Goal: Transaction & Acquisition: Purchase product/service

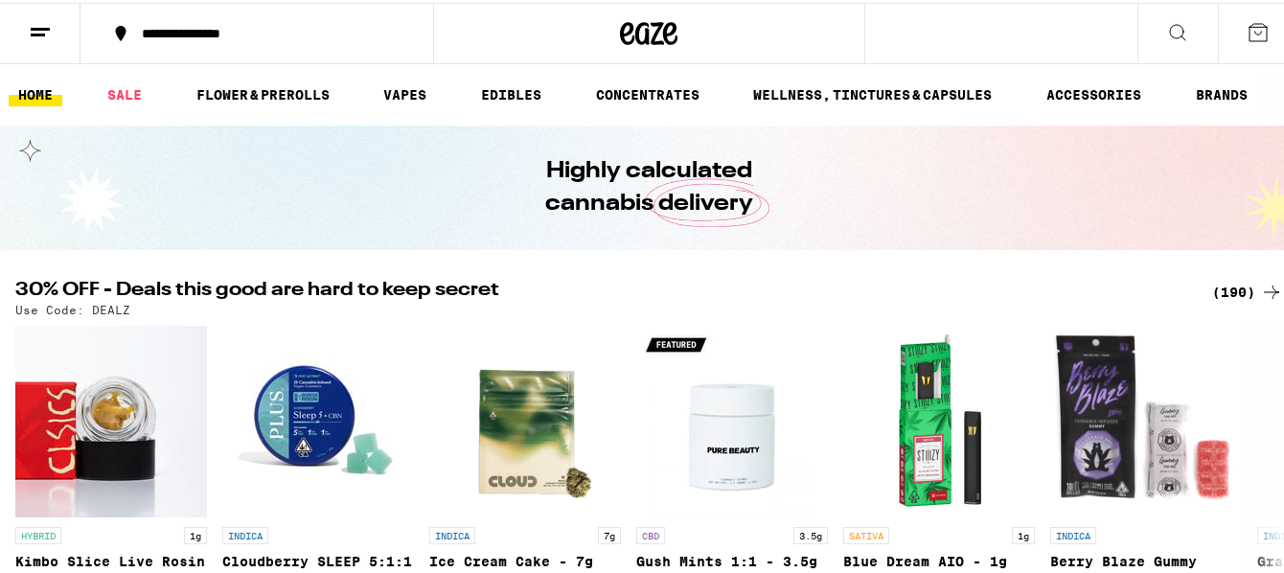
click at [46, 35] on icon at bounding box center [40, 29] width 23 height 23
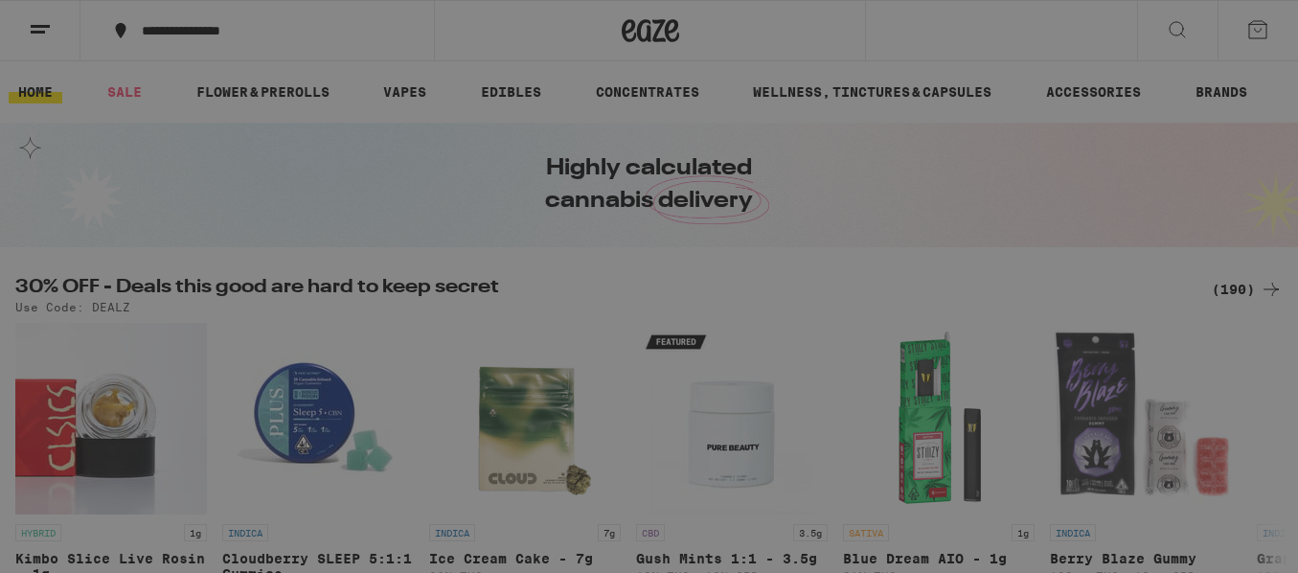
click at [182, 215] on div "Flower & Prerolls" at bounding box center [187, 210] width 179 height 23
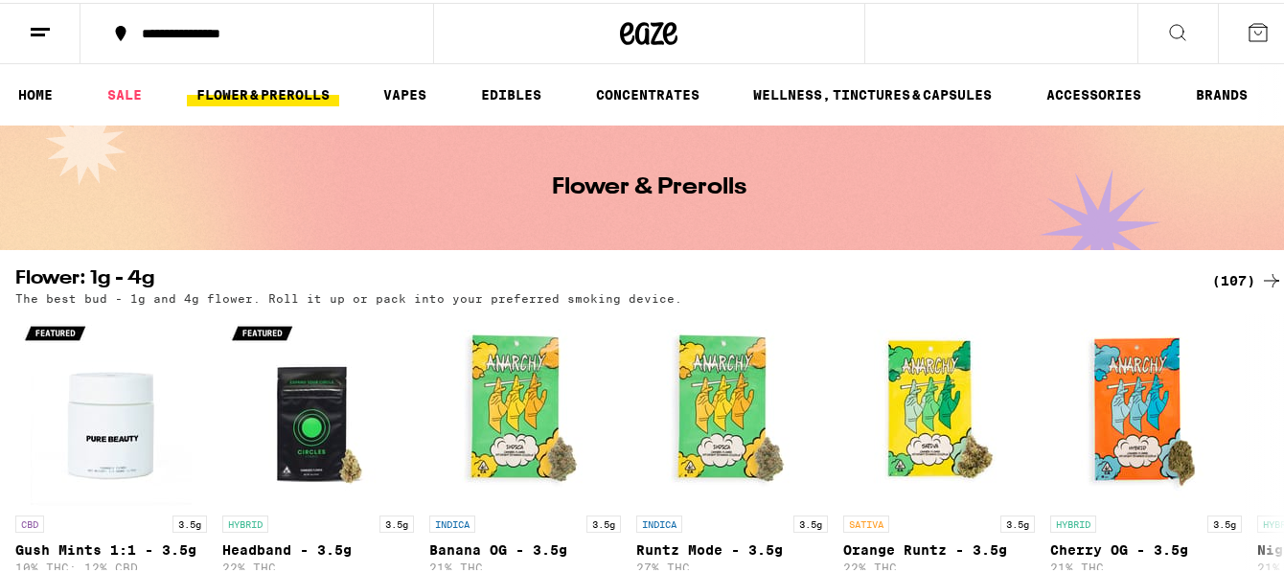
click at [1166, 27] on icon at bounding box center [1177, 29] width 23 height 23
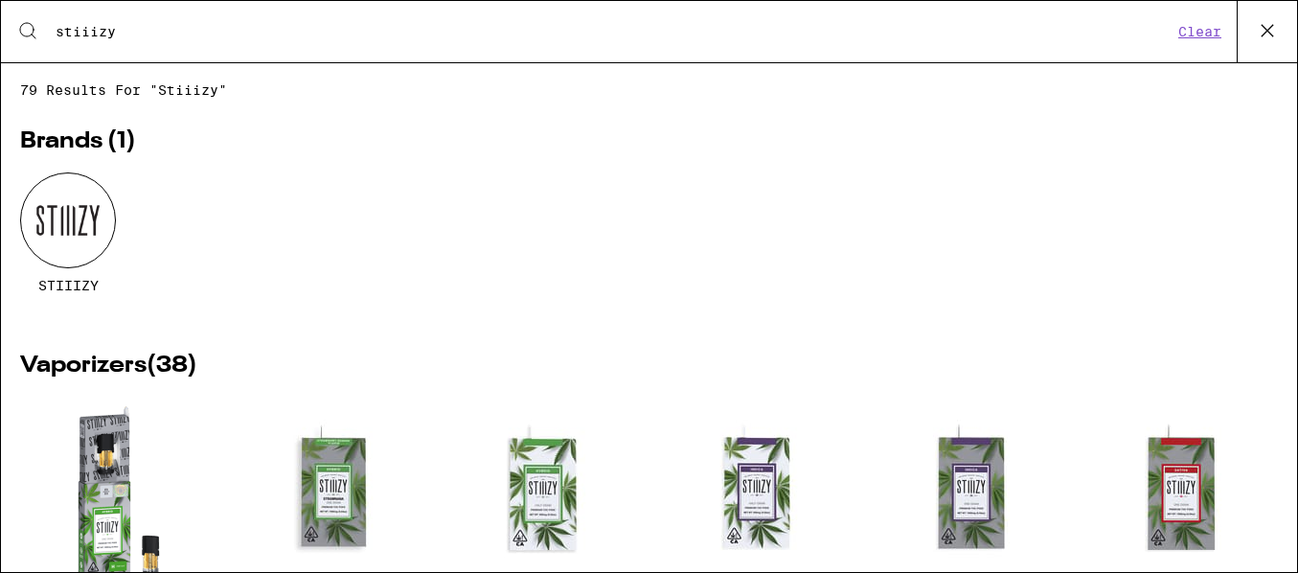
type input "stiiizy"
click at [31, 475] on img "Open page for OG - Pink Acai - 1g from STIIIZY" at bounding box center [119, 493] width 192 height 192
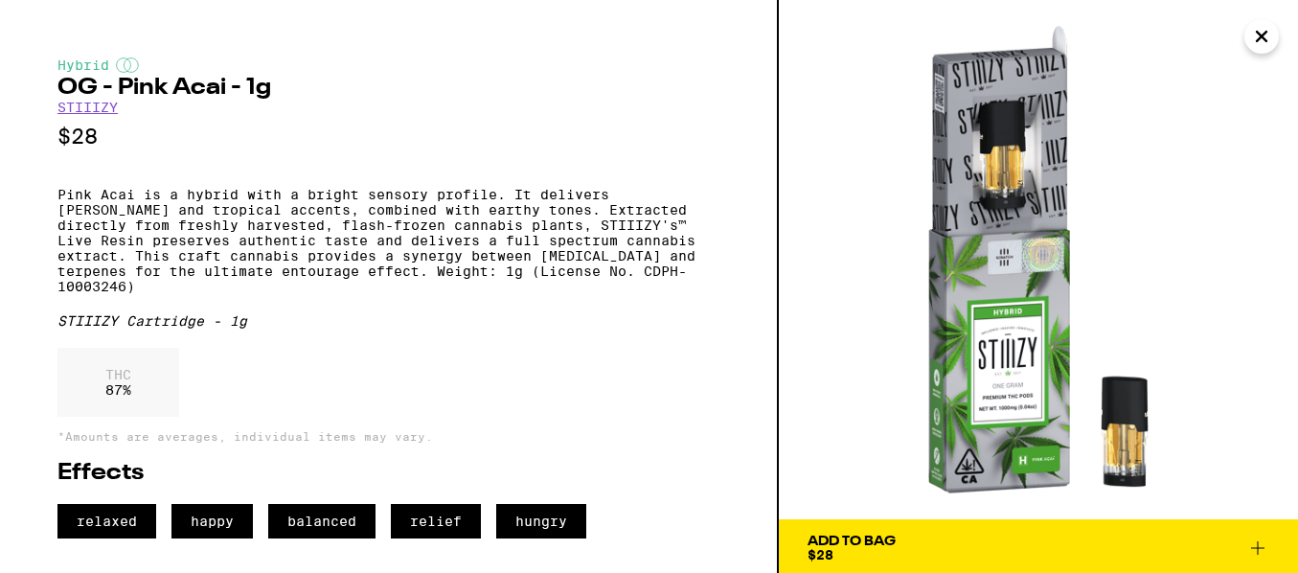
click at [1268, 34] on icon "Close" at bounding box center [1262, 36] width 23 height 29
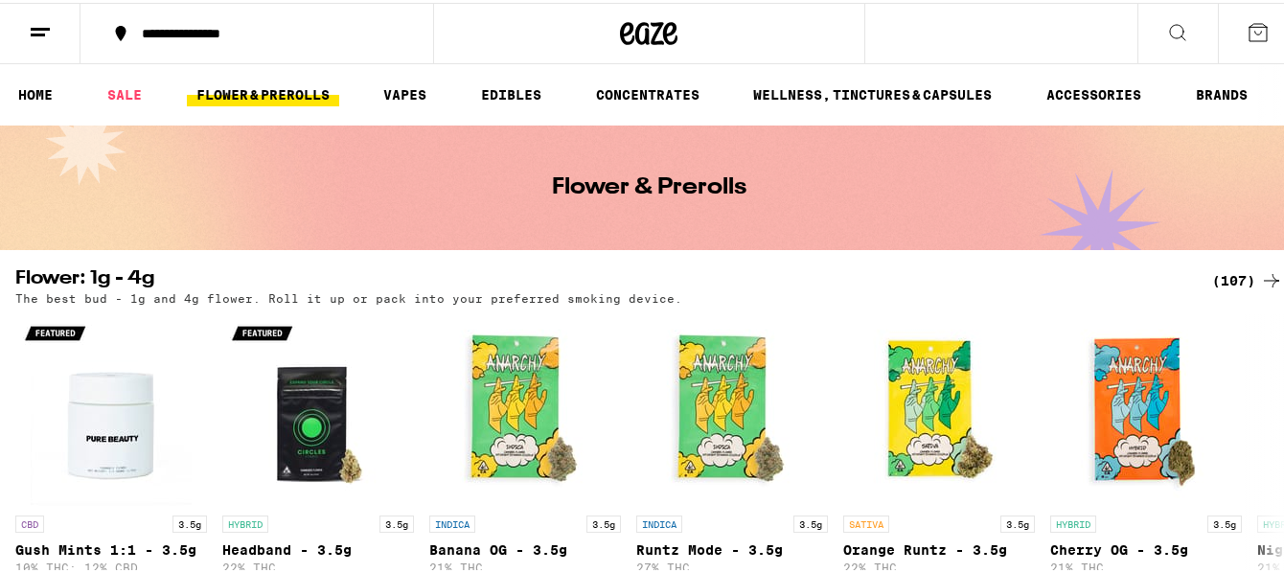
click at [1166, 30] on icon at bounding box center [1177, 29] width 23 height 23
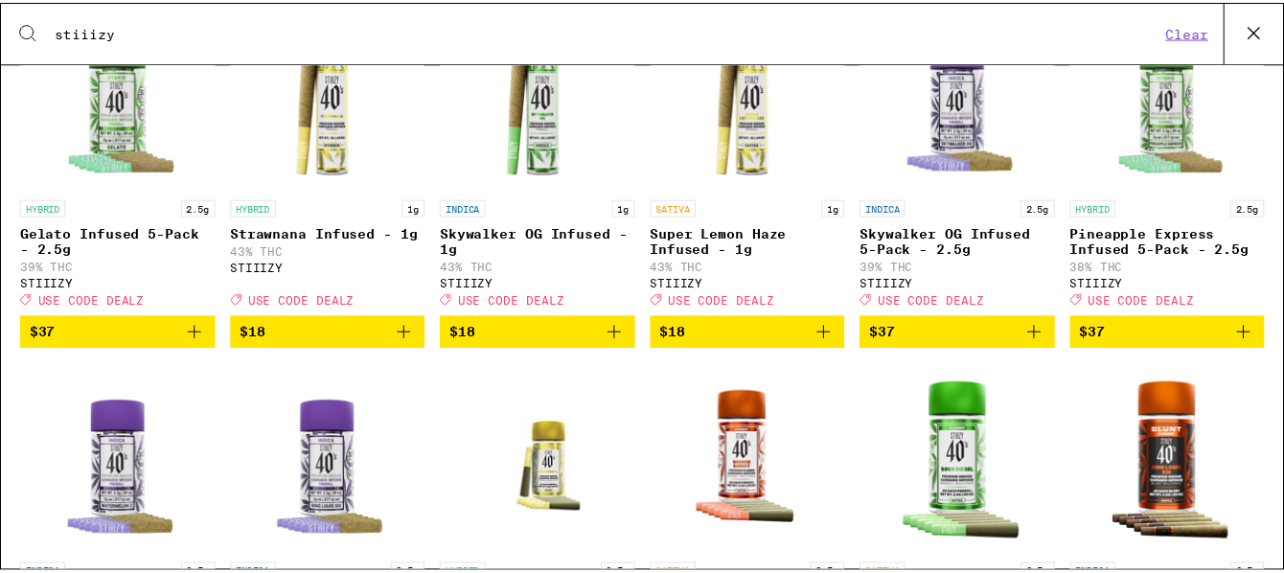
scroll to position [1252, 0]
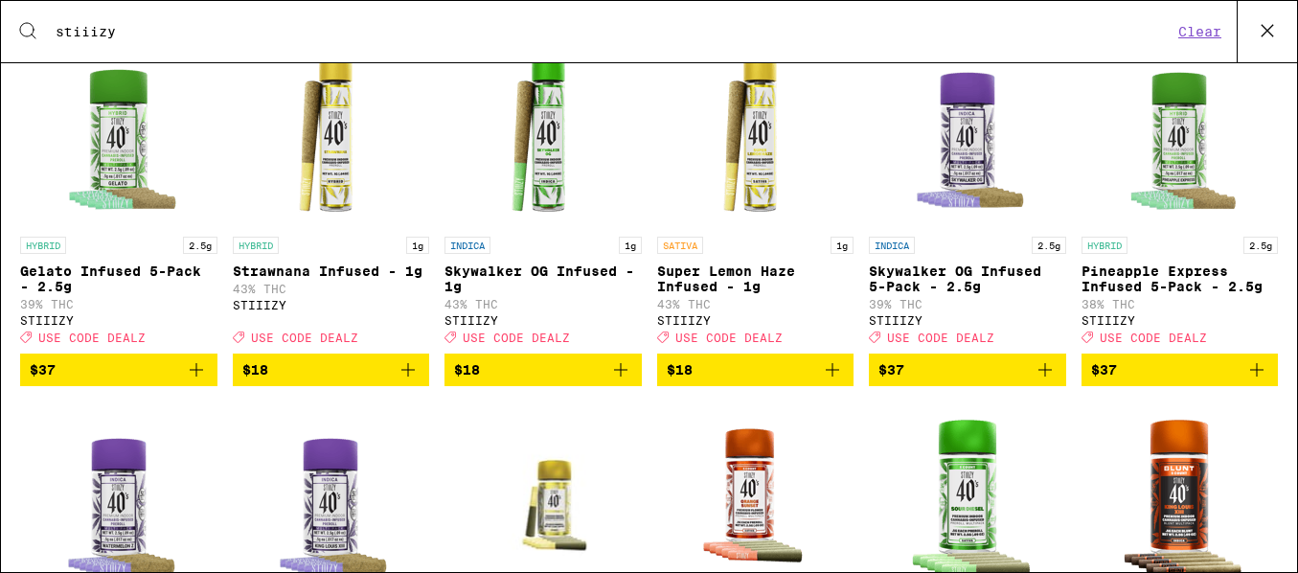
click at [193, 381] on icon "Add to bag" at bounding box center [196, 369] width 23 height 23
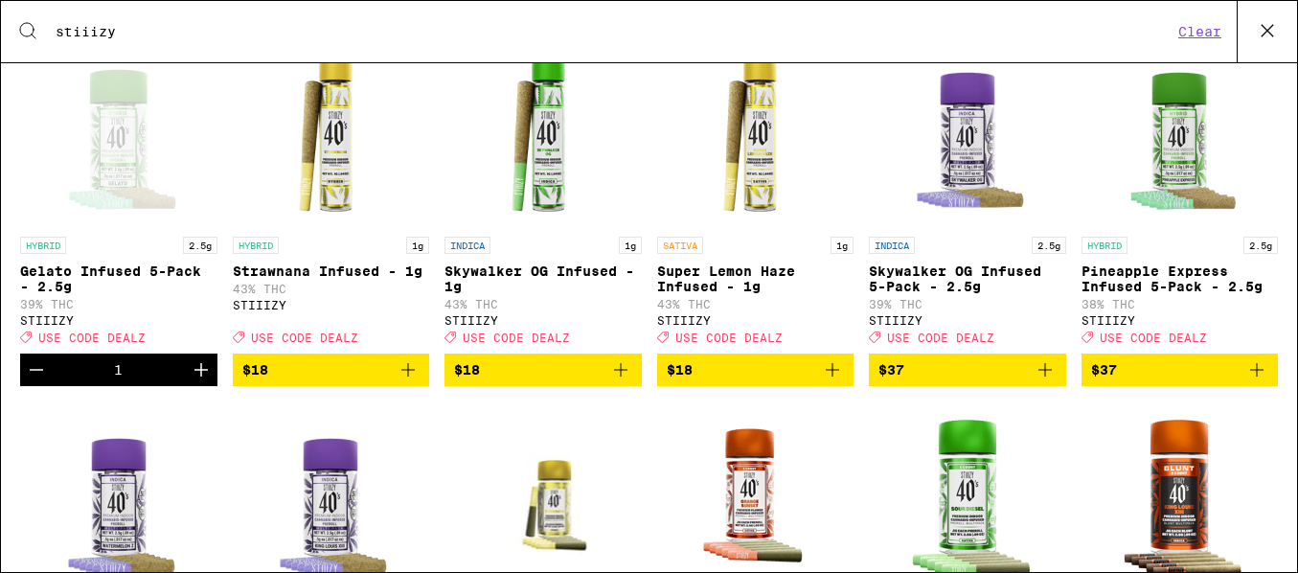
click at [1037, 381] on icon "Add to bag" at bounding box center [1045, 369] width 23 height 23
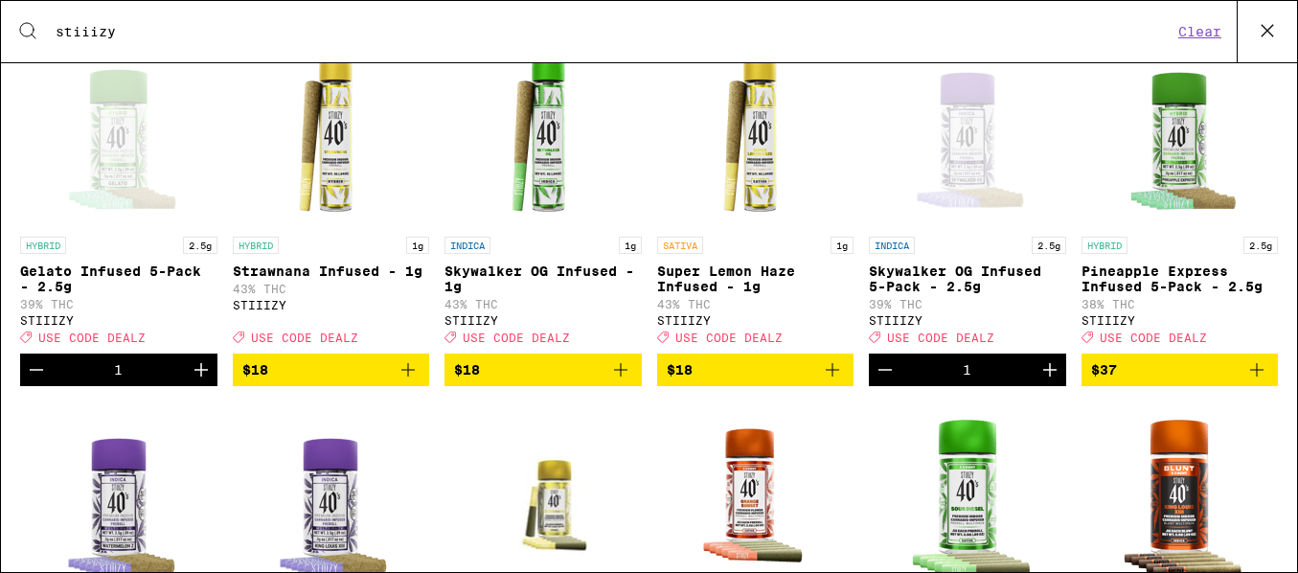
click at [1251, 377] on icon "Add to bag" at bounding box center [1257, 369] width 13 height 13
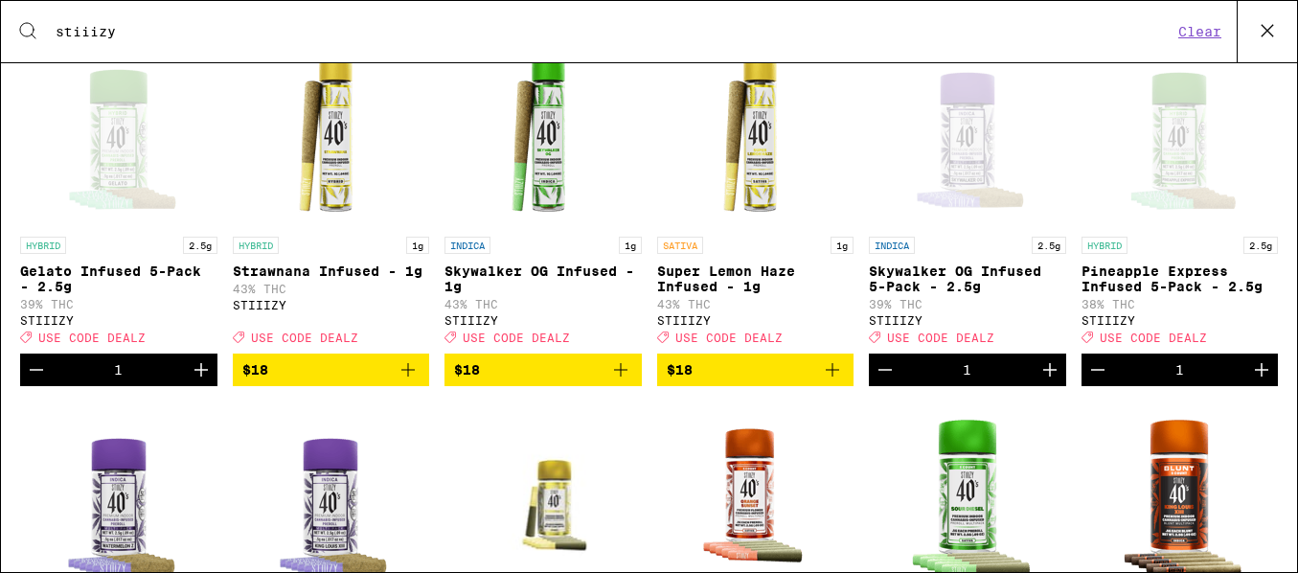
click at [1274, 33] on icon at bounding box center [1267, 30] width 29 height 29
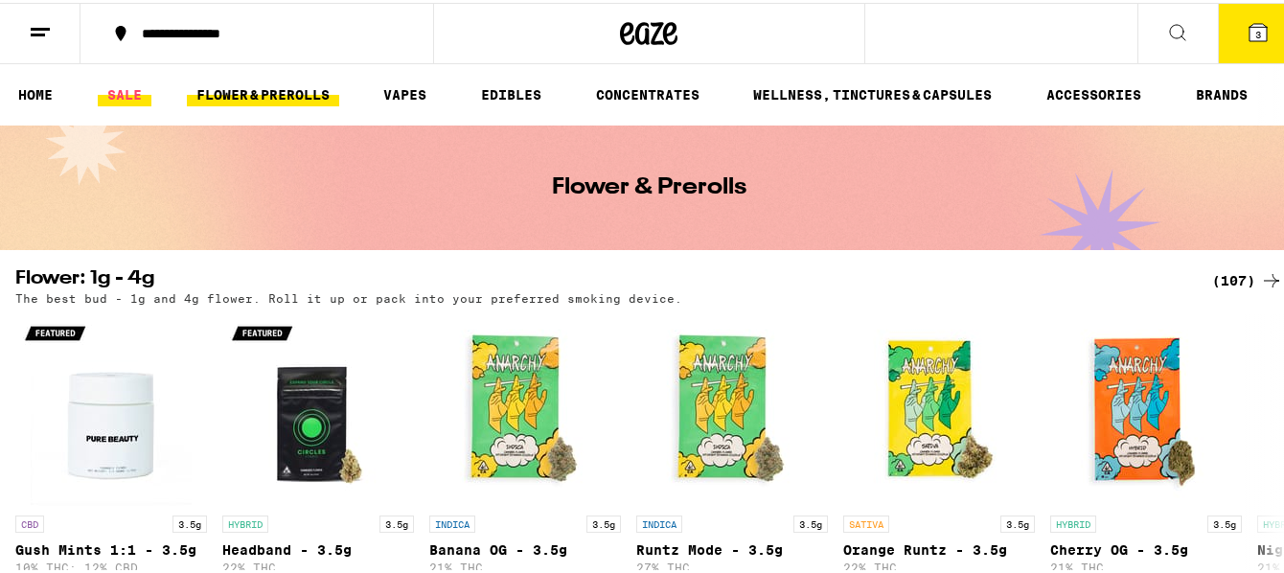
click at [134, 83] on link "SALE" at bounding box center [125, 91] width 54 height 23
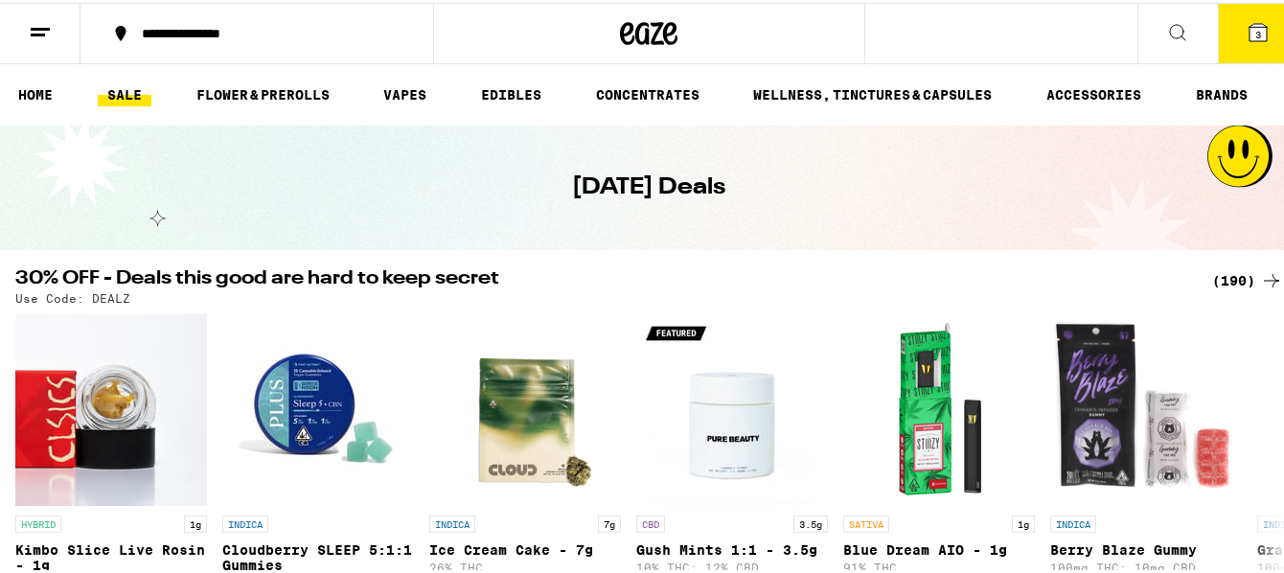
click at [1215, 274] on div "(190)" at bounding box center [1247, 277] width 71 height 23
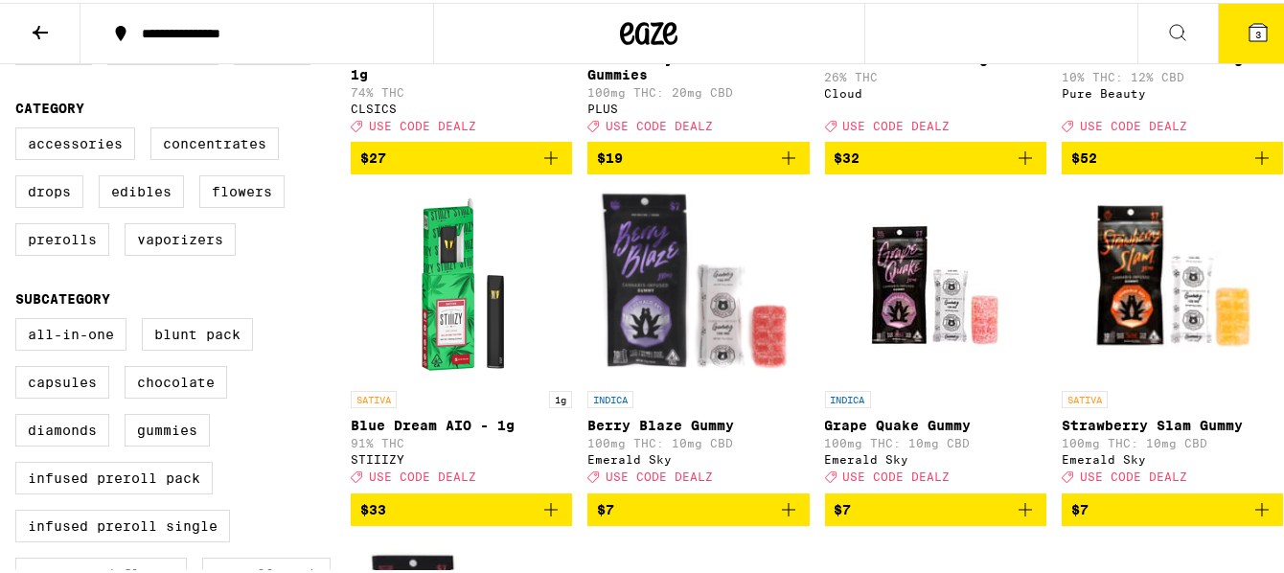
scroll to position [460, 0]
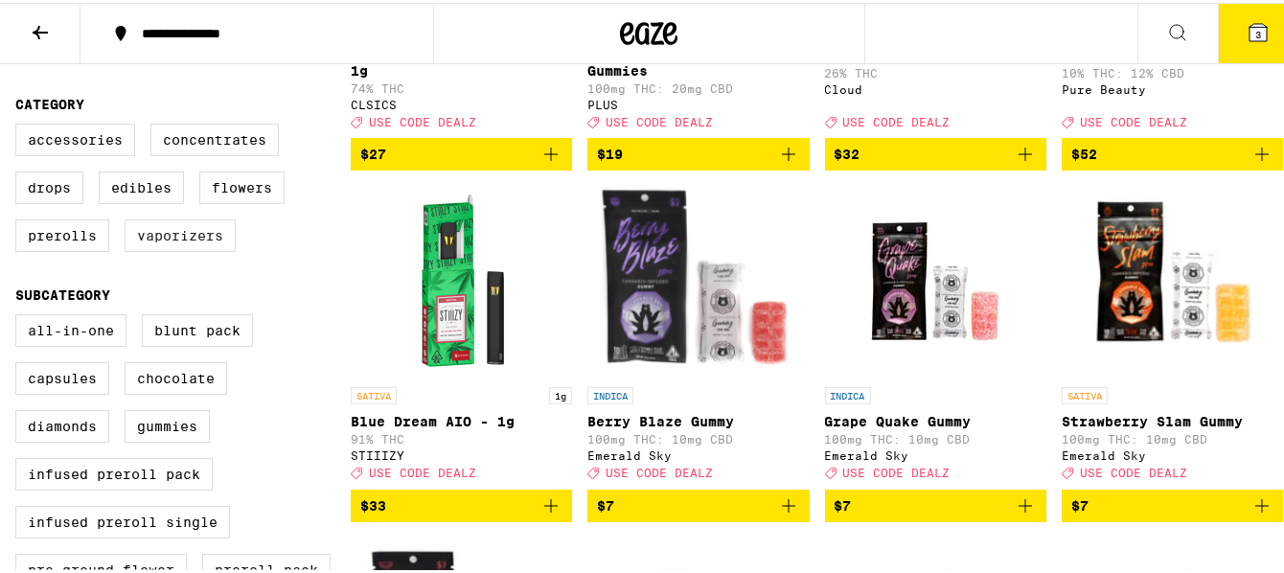
click at [192, 249] on label "Vaporizers" at bounding box center [180, 233] width 111 height 33
click at [20, 125] on input "Vaporizers" at bounding box center [19, 124] width 1 height 1
checkbox input "true"
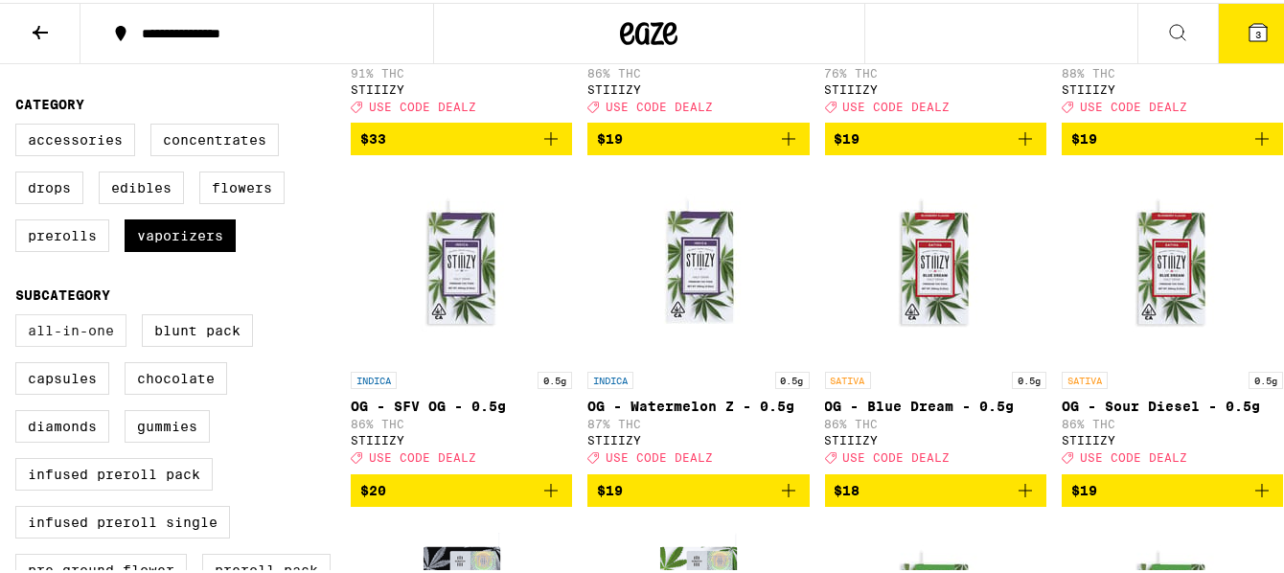
click at [88, 343] on label "All-In-One" at bounding box center [70, 327] width 111 height 33
click at [20, 315] on input "All-In-One" at bounding box center [19, 314] width 1 height 1
checkbox input "true"
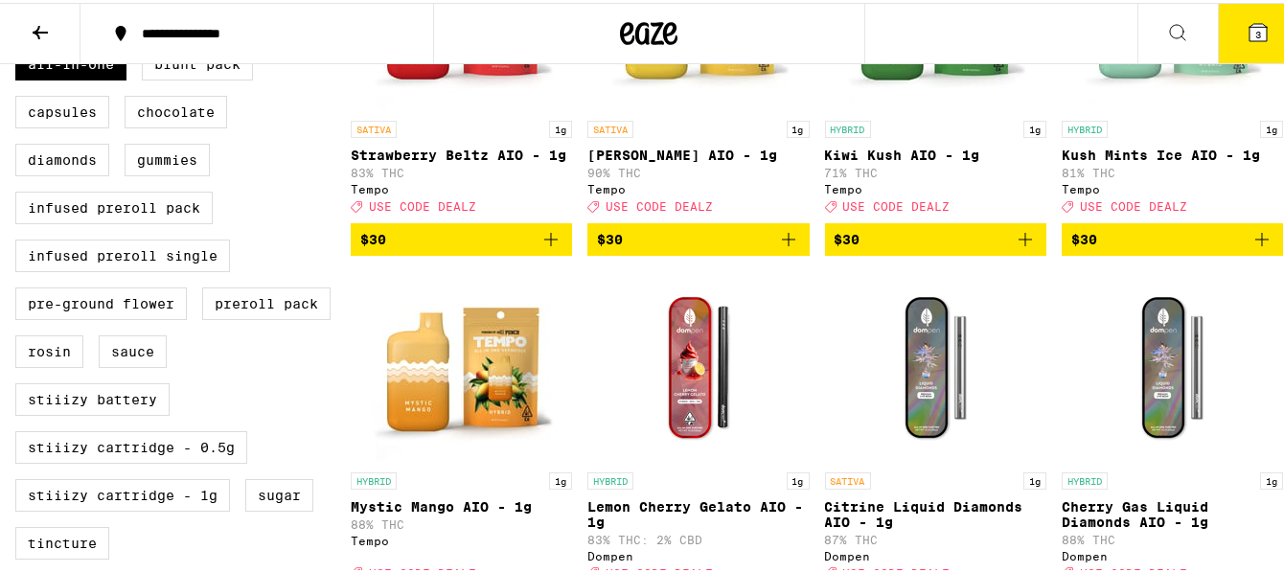
scroll to position [728, 0]
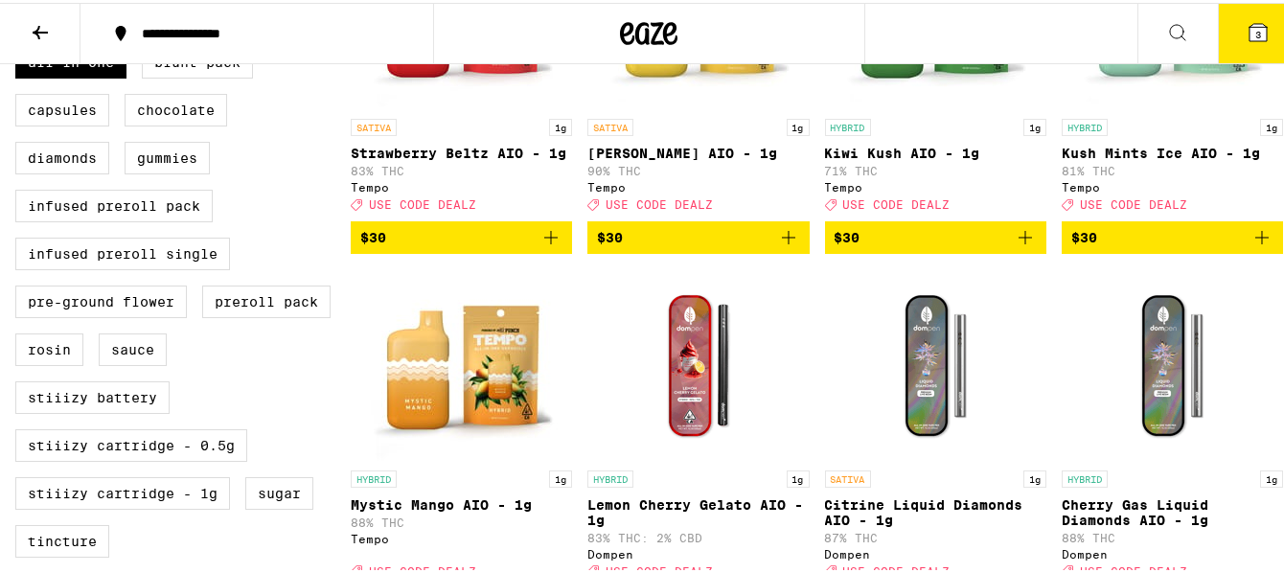
click at [780, 246] on icon "Add to bag" at bounding box center [788, 234] width 23 height 23
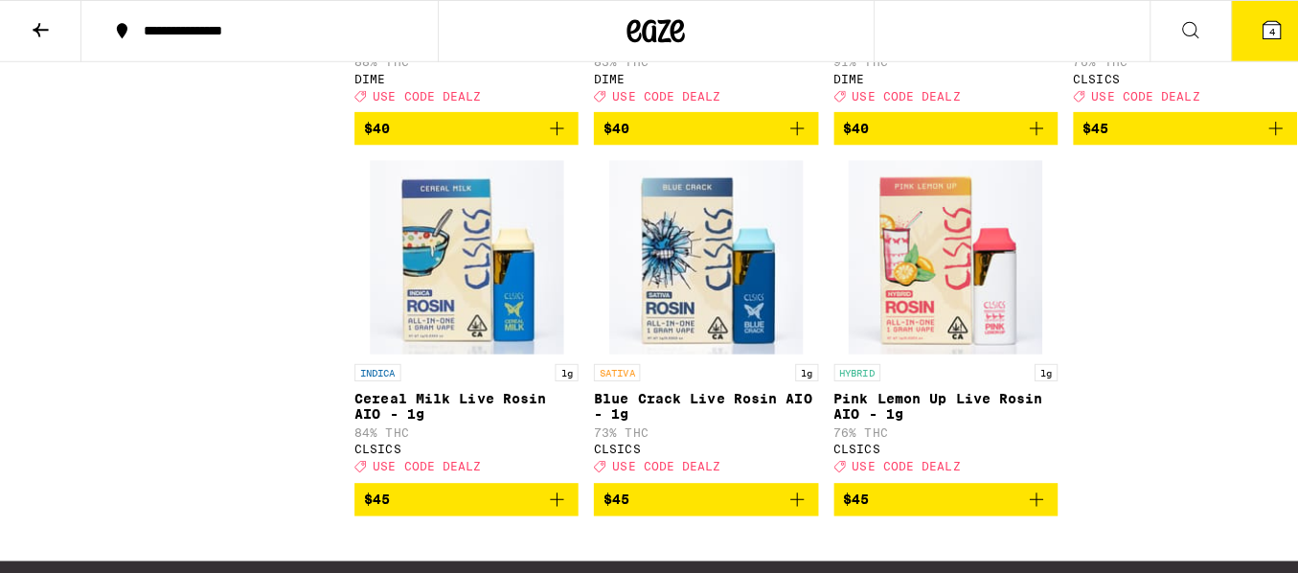
scroll to position [2147, 0]
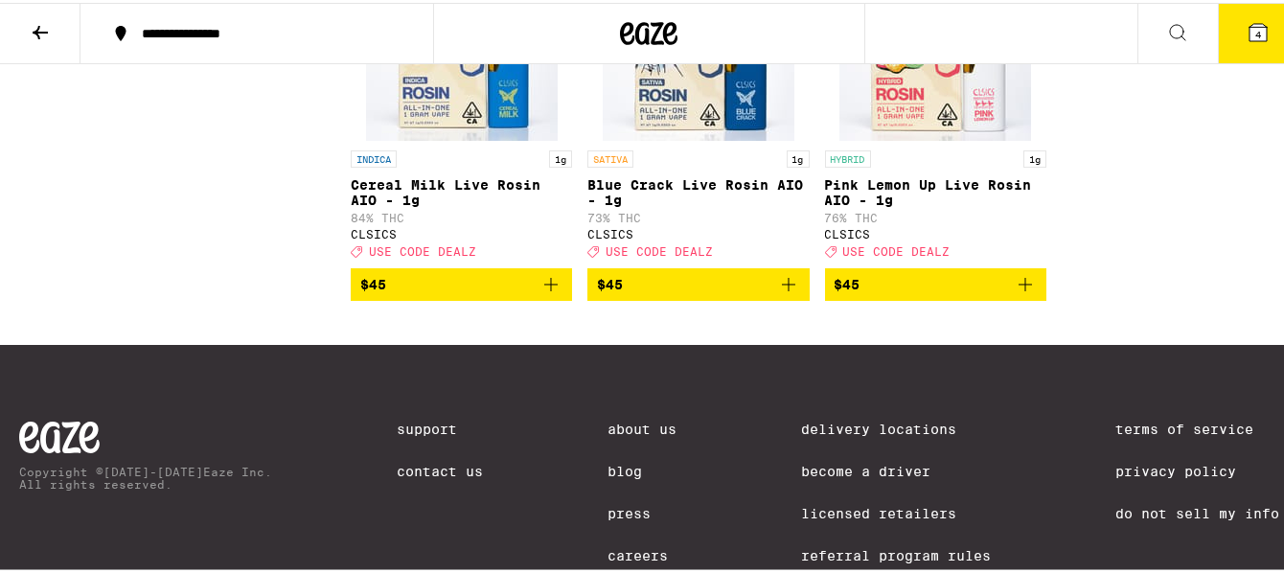
click at [1252, 28] on icon at bounding box center [1258, 29] width 17 height 17
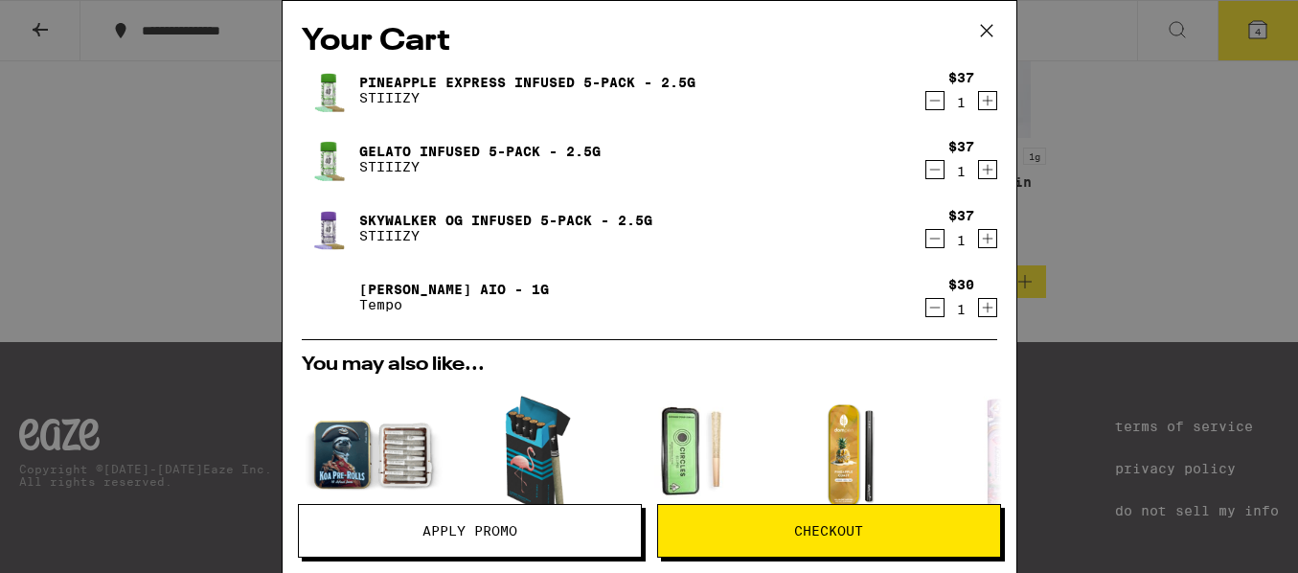
click at [791, 514] on button "Checkout" at bounding box center [829, 531] width 344 height 54
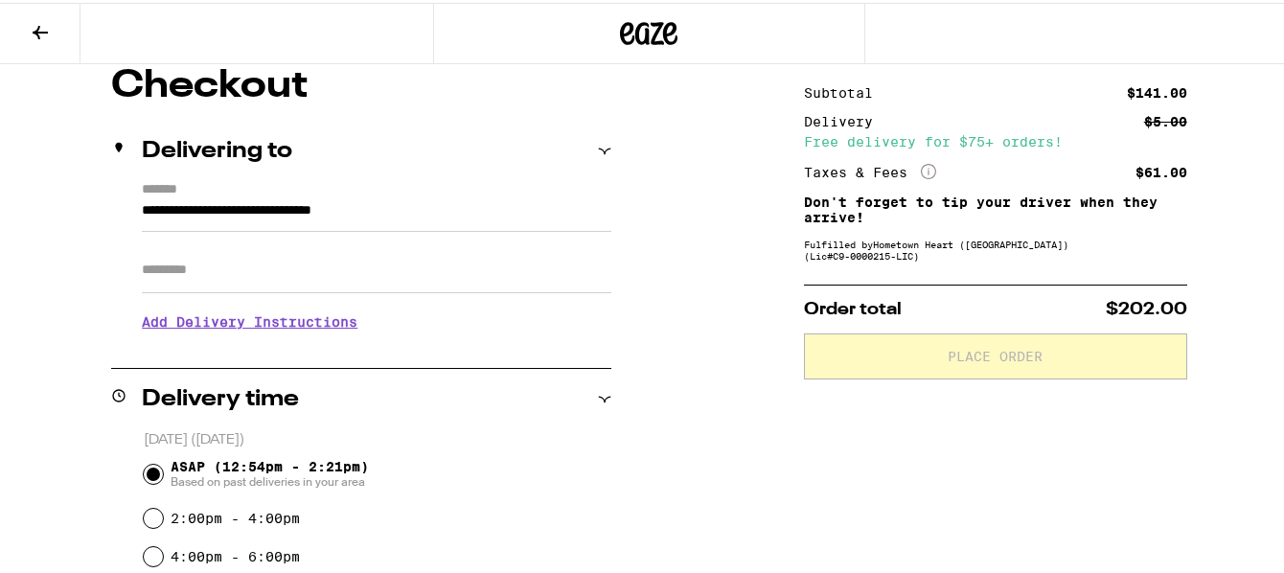
scroll to position [115, 0]
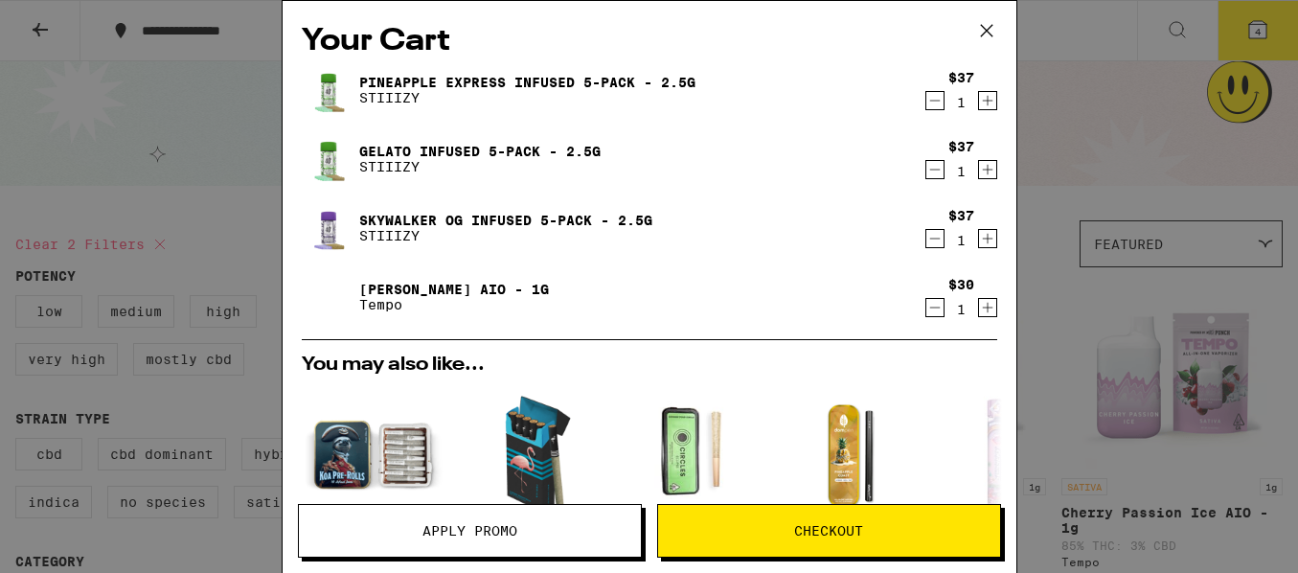
click at [410, 520] on button "Apply Promo" at bounding box center [470, 531] width 344 height 54
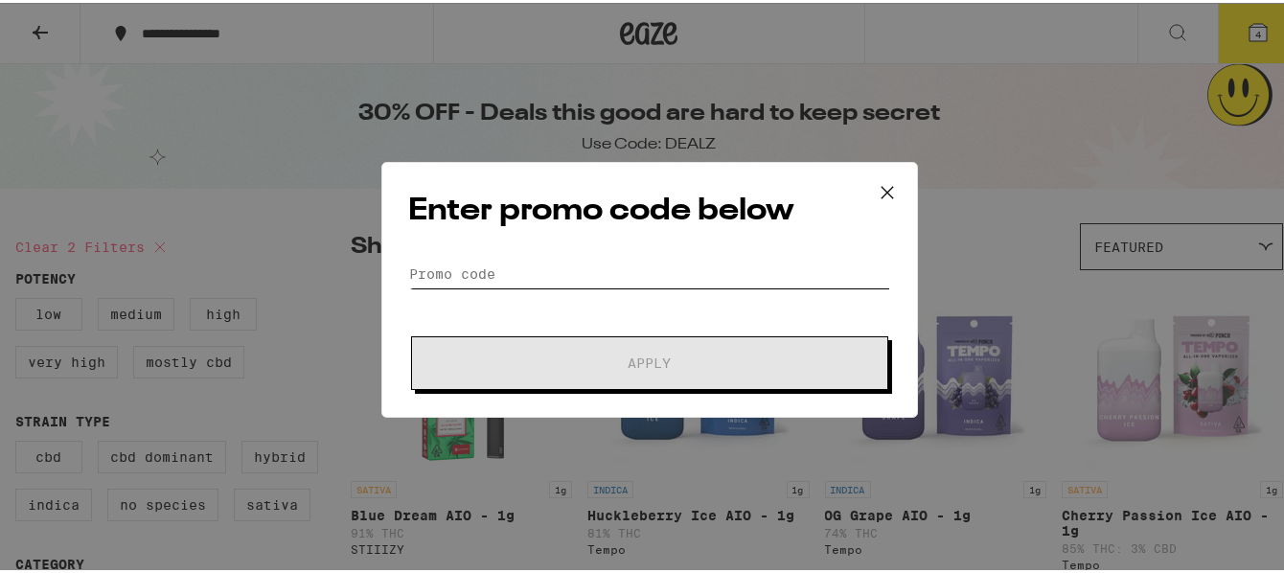
click at [508, 276] on input "Promo Code" at bounding box center [649, 271] width 481 height 29
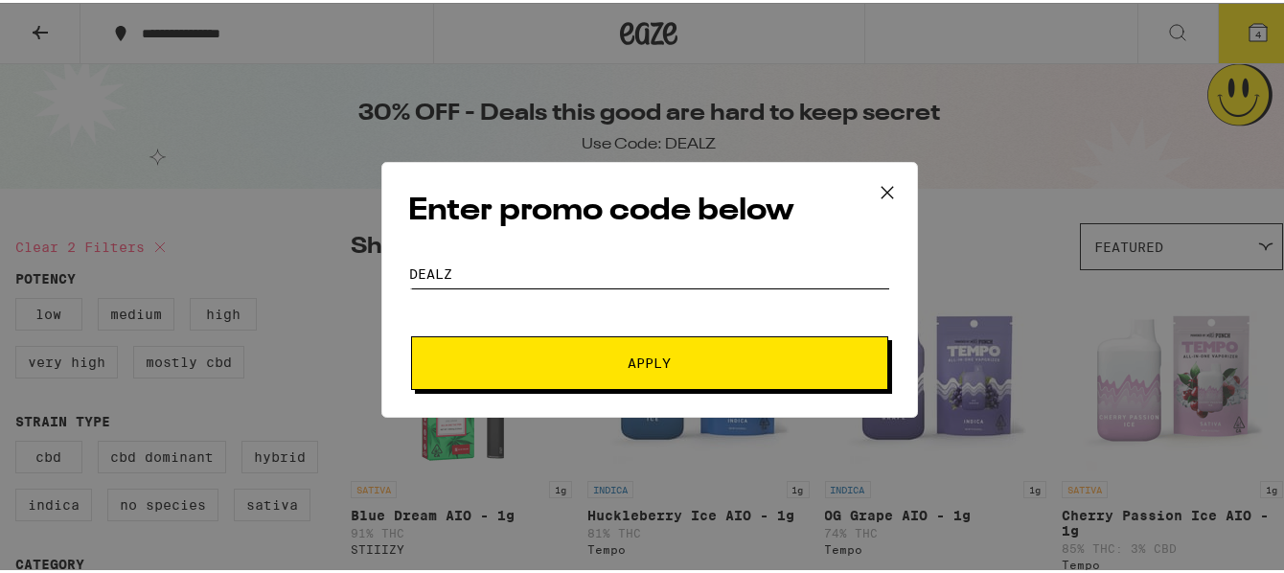
type input "DEALZ"
click at [503, 359] on span "Apply" at bounding box center [649, 360] width 345 height 13
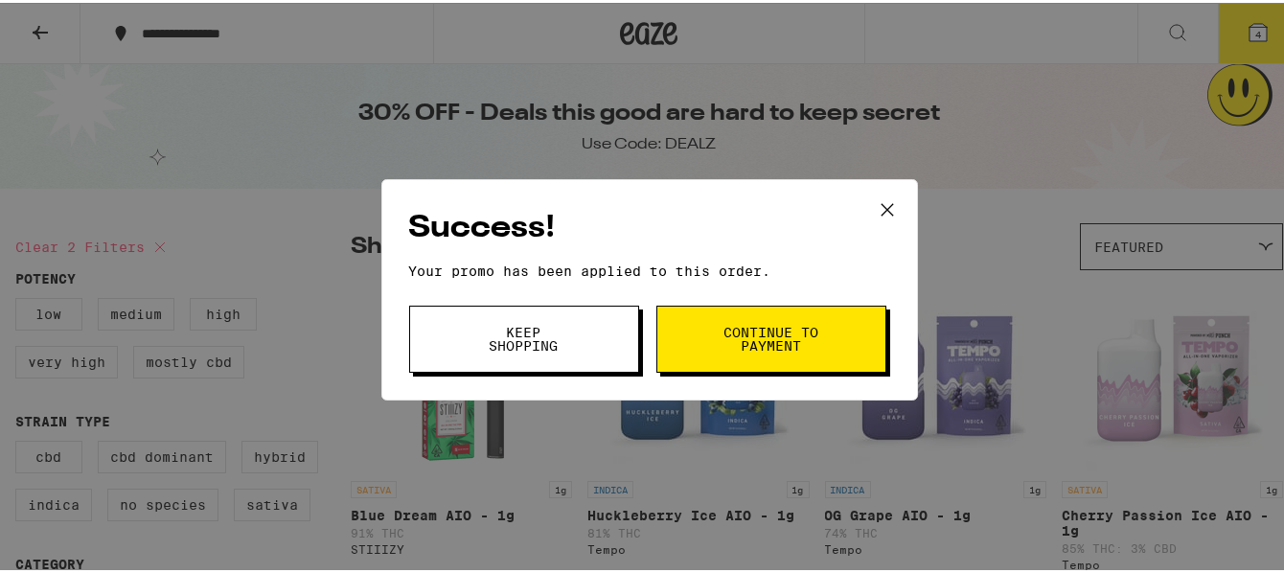
click at [711, 340] on button "Continue to payment" at bounding box center [771, 336] width 230 height 67
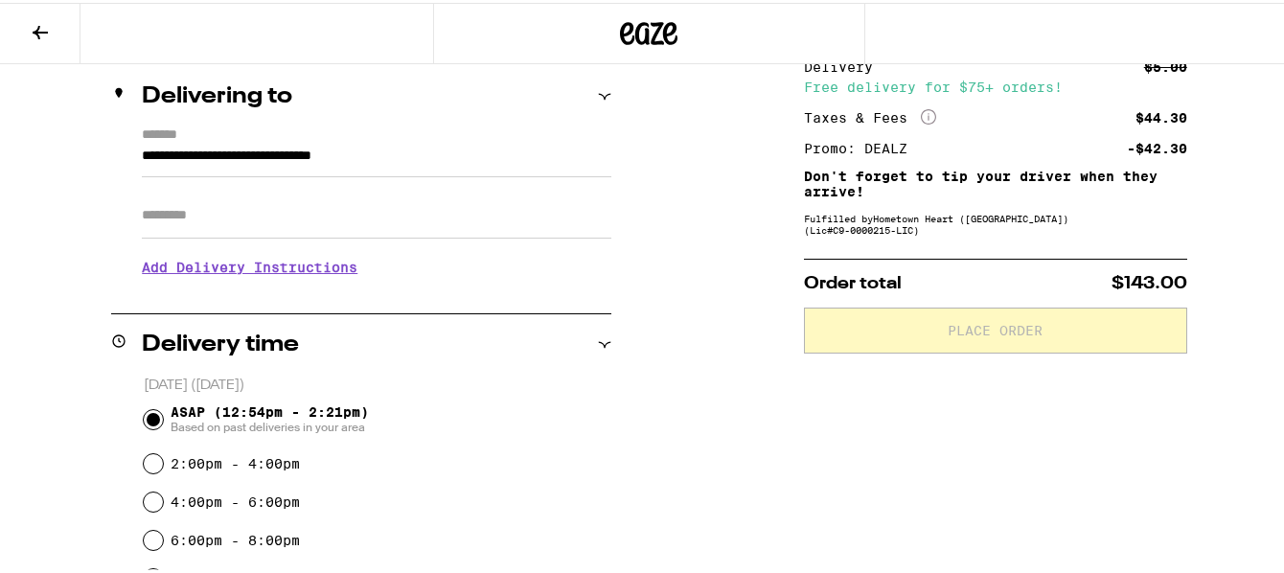
scroll to position [230, 0]
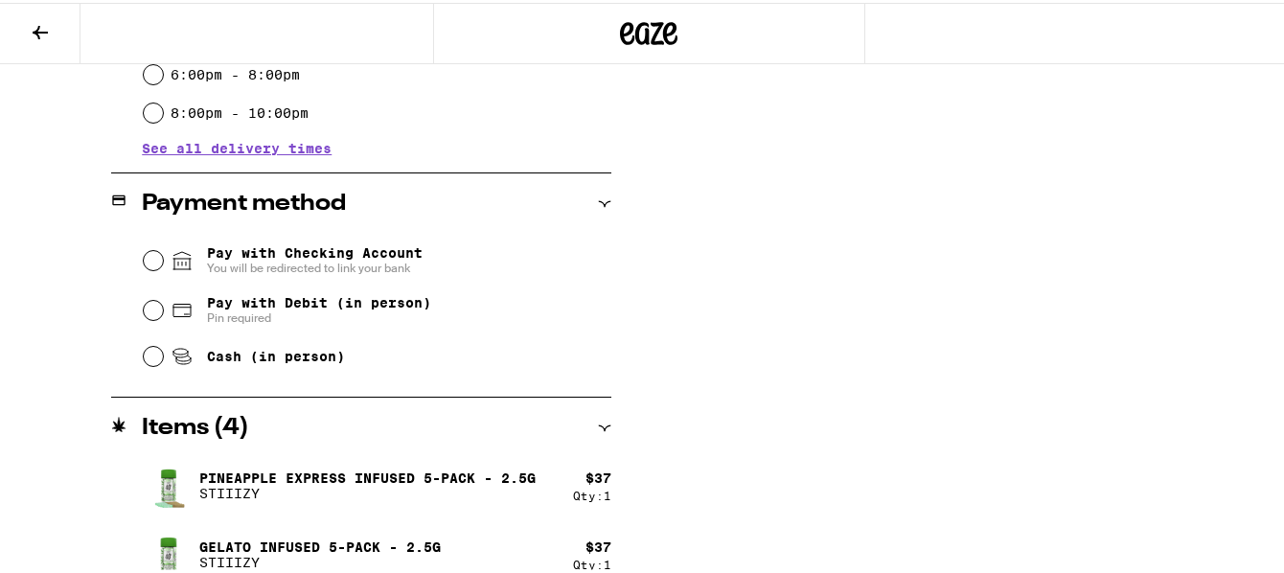
scroll to position [690, 0]
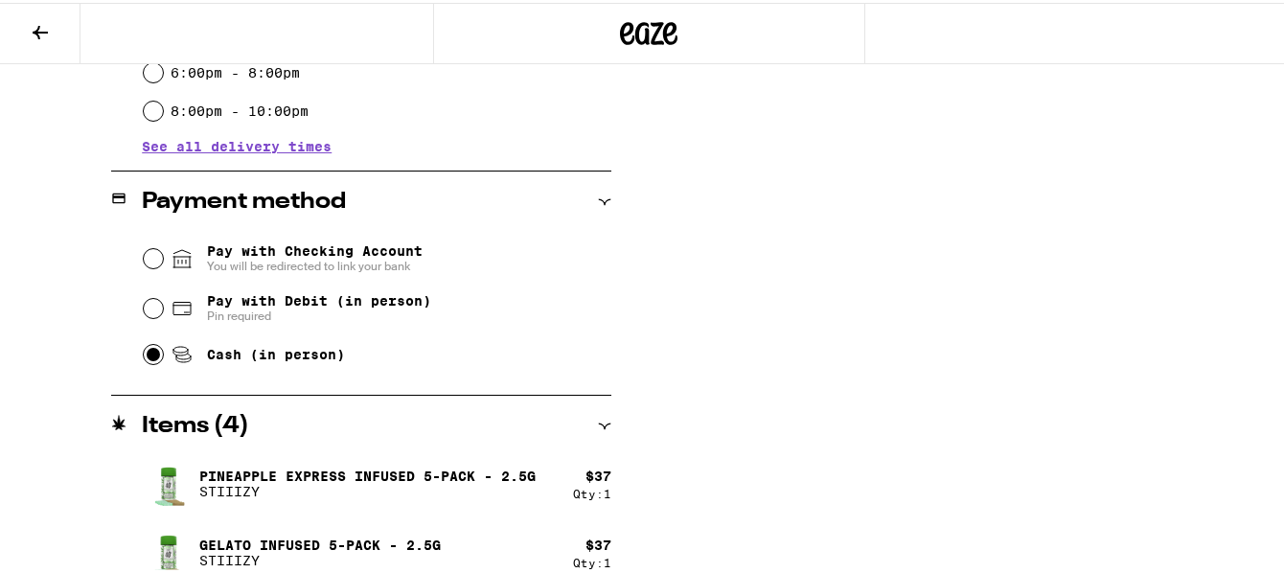
click at [144, 349] on input "Cash (in person)" at bounding box center [153, 351] width 19 height 19
click input "Pay with Checking Account You will be redirected to link your bank" at bounding box center [153, 255] width 19 height 19
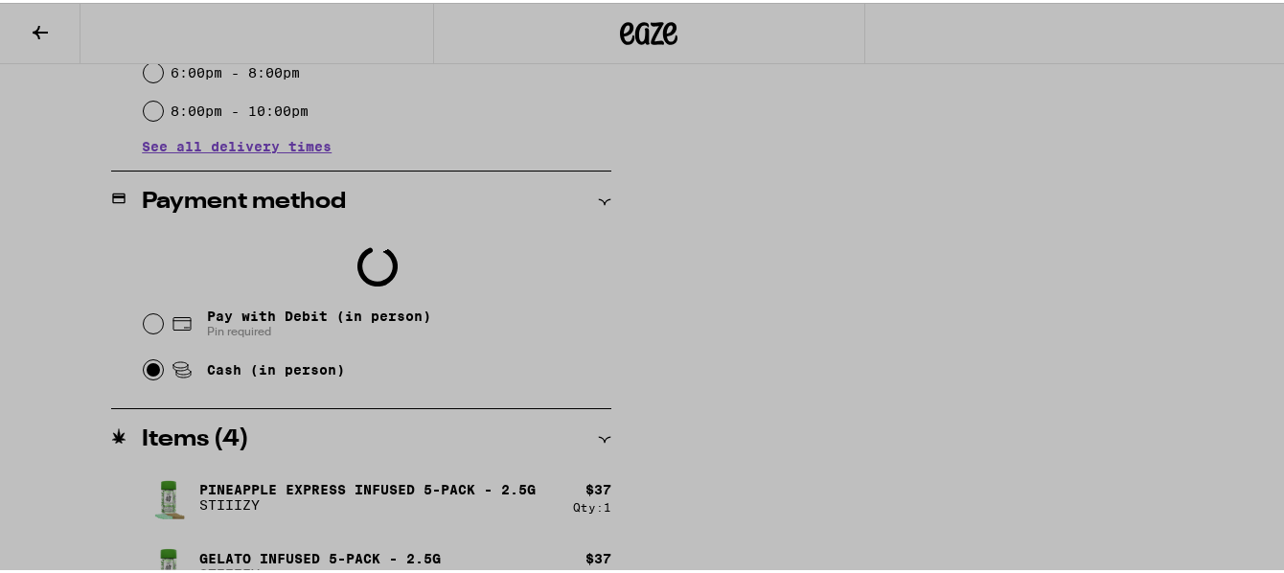
click at [149, 364] on div at bounding box center [649, 286] width 1298 height 573
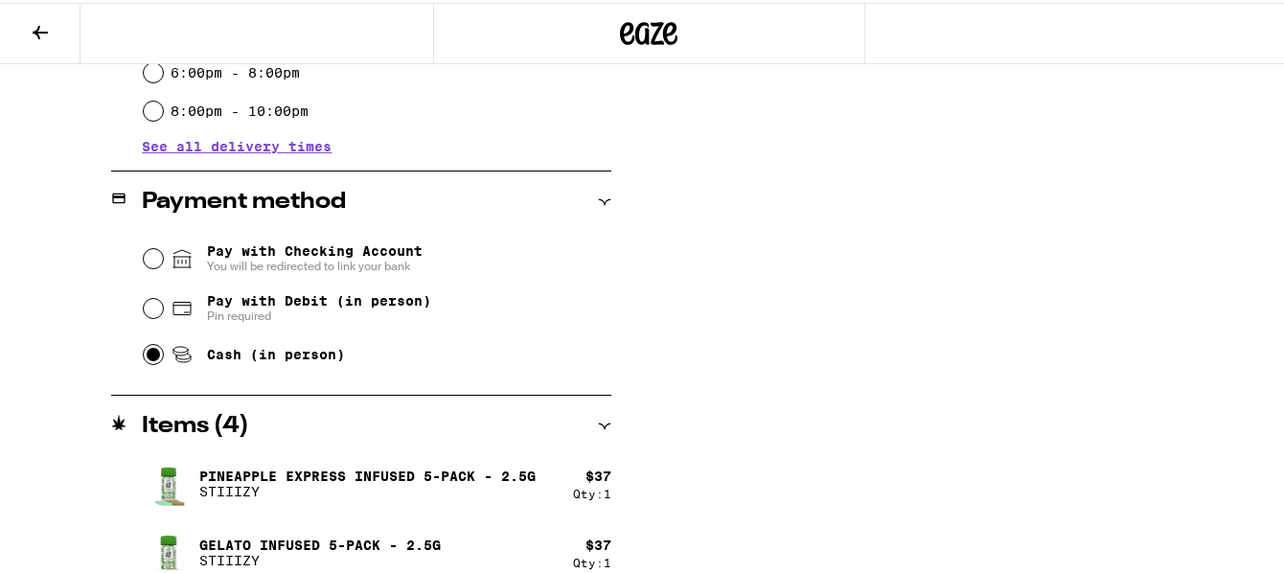
click at [153, 357] on input "Cash (in person)" at bounding box center [153, 351] width 19 height 19
radio input "true"
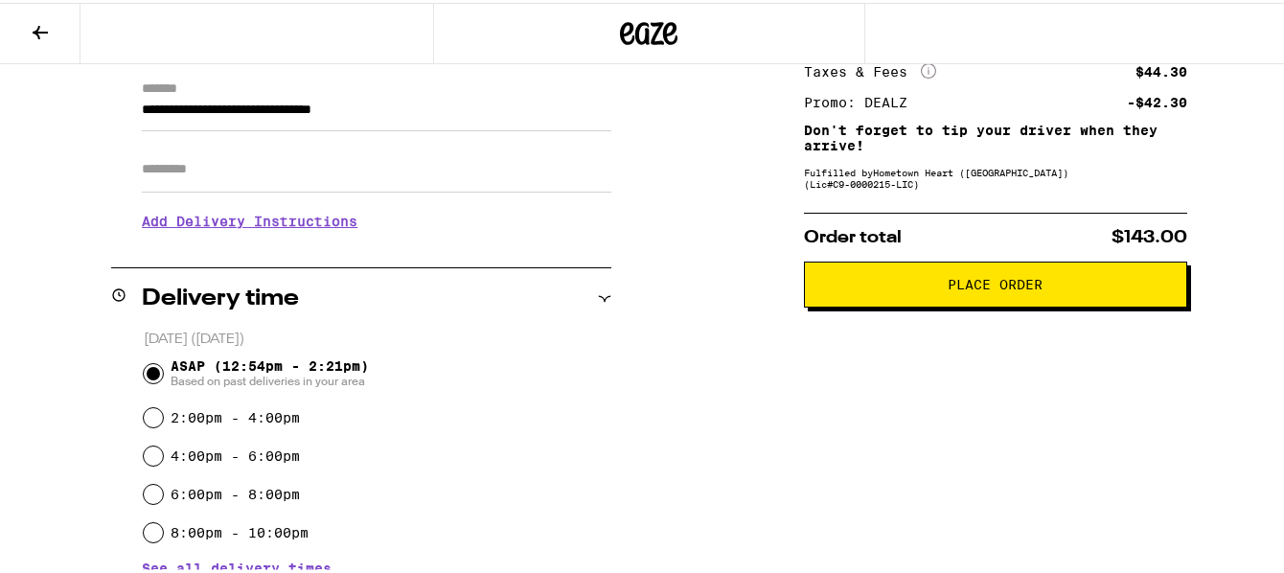
scroll to position [218, 0]
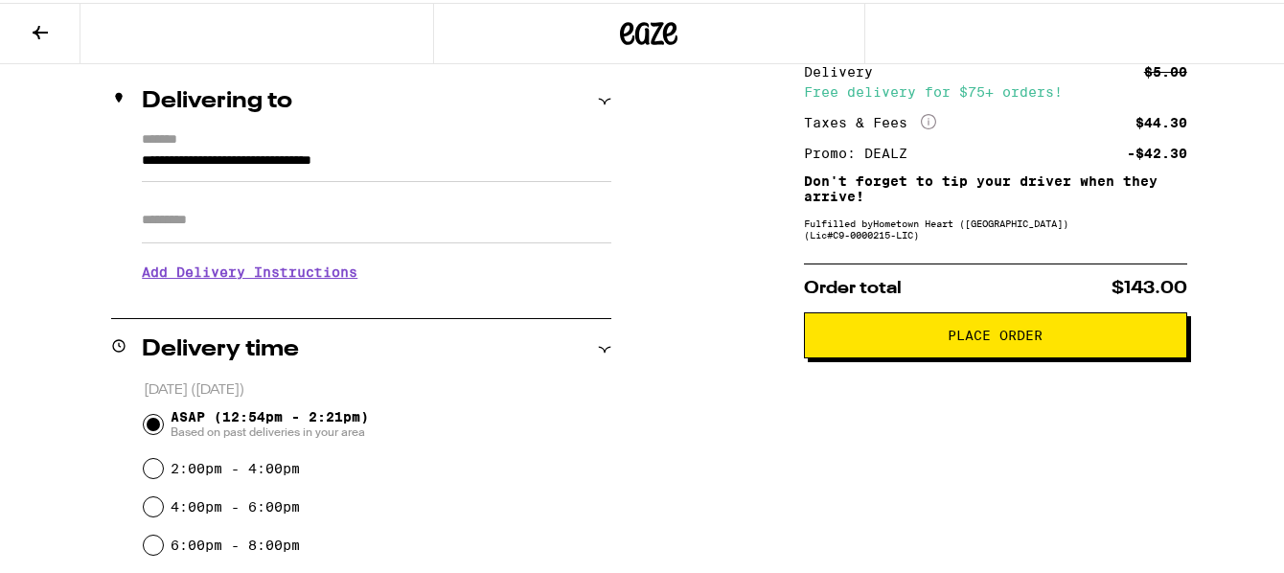
click at [968, 325] on button "Place Order" at bounding box center [995, 333] width 383 height 46
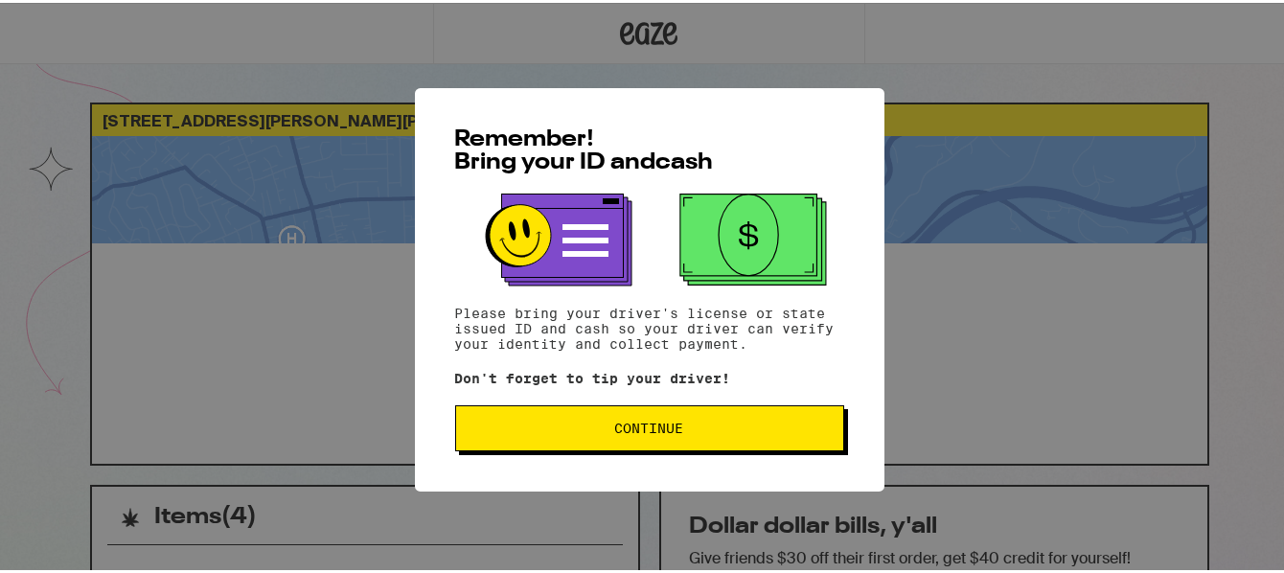
click at [615, 421] on span "Continue" at bounding box center [649, 425] width 69 height 13
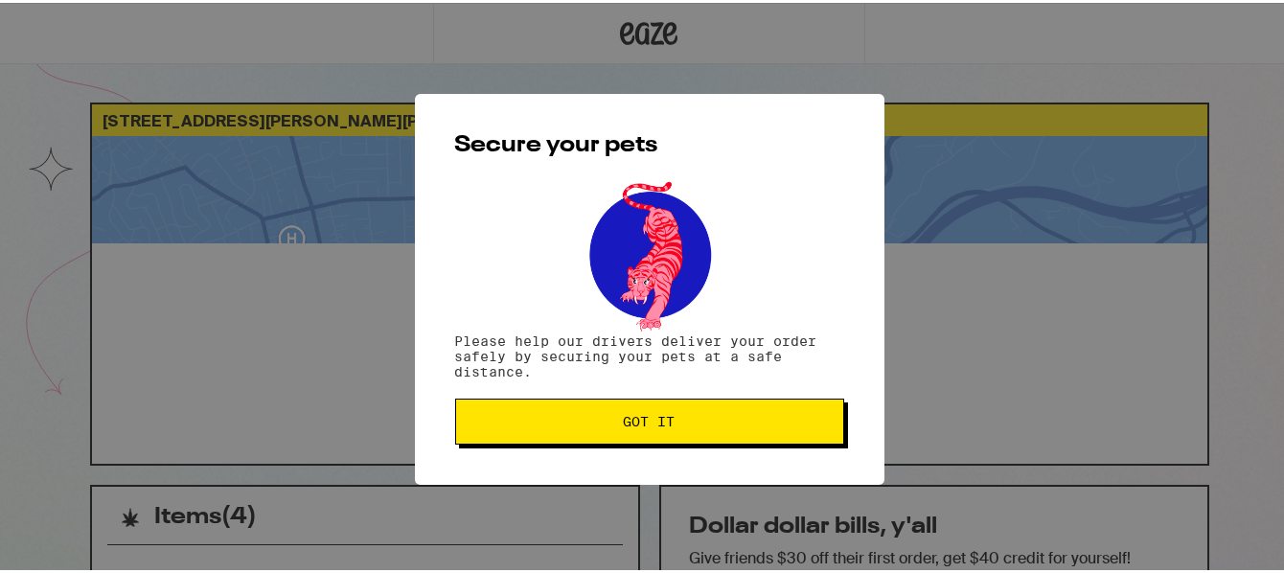
click at [624, 421] on span "Got it" at bounding box center [650, 418] width 52 height 13
